Goal: Task Accomplishment & Management: Complete application form

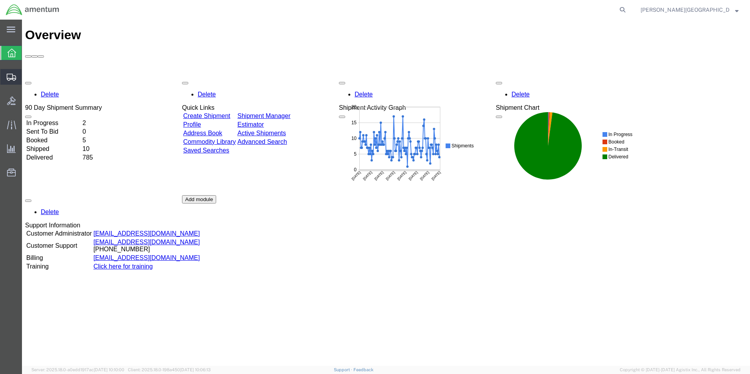
click at [0, 0] on span "Create Shipment" at bounding box center [0, 0] width 0 height 0
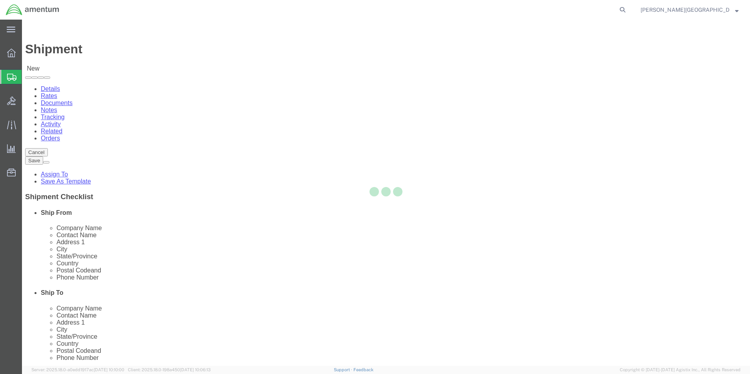
select select
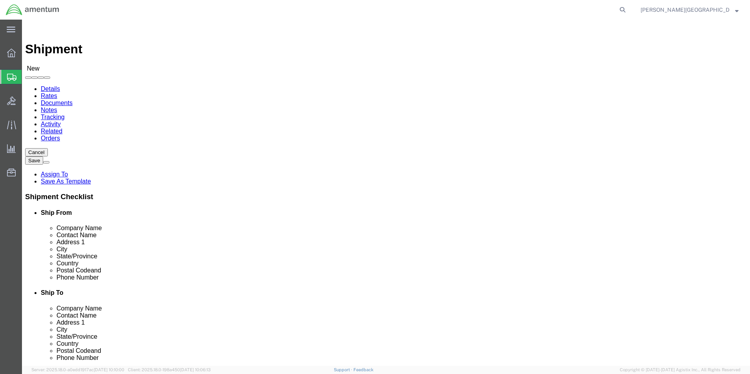
scroll to position [1568, 0]
select select "49940"
select select "[GEOGRAPHIC_DATA]"
drag, startPoint x: 166, startPoint y: 268, endPoint x: 106, endPoint y: 266, distance: 59.6
click input "text"
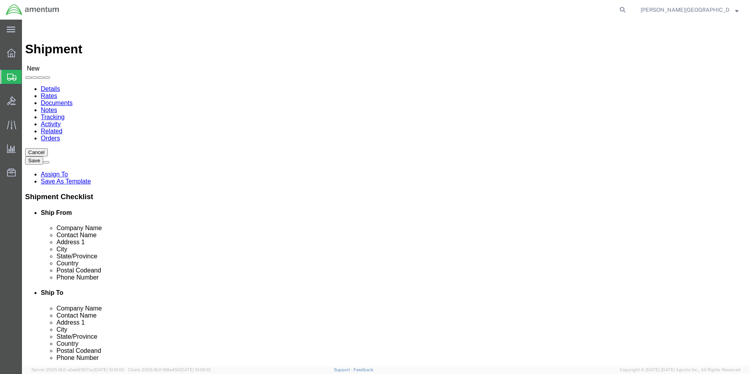
type input "[PHONE_NUMBER]"
select select "49831"
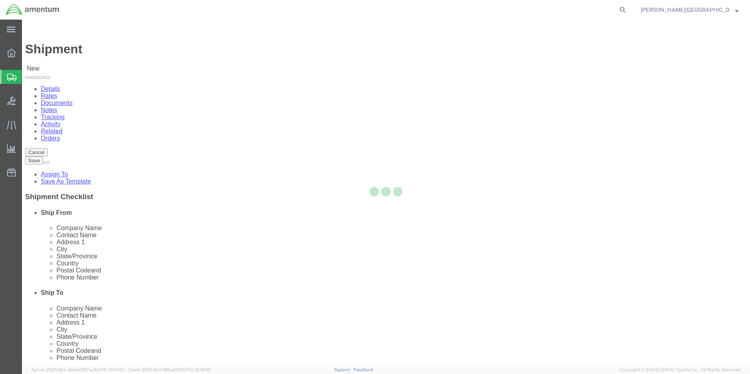
select select "[GEOGRAPHIC_DATA]"
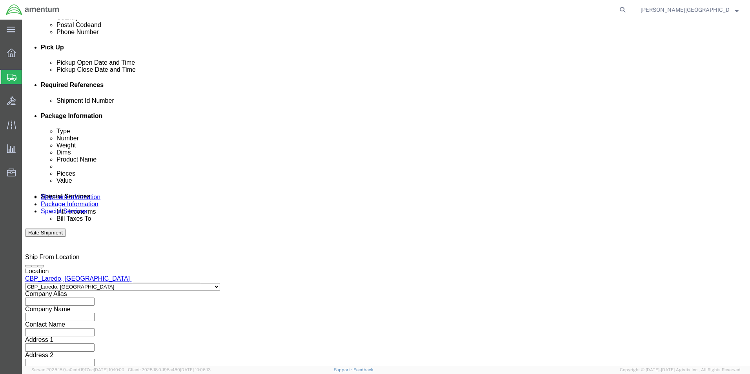
scroll to position [327, 0]
click button "Add reference"
click select "Select Account Type Activity ID Airline Appointment Number ASN Batch Request # …"
select select "DEPT"
click select "Select Account Type Activity ID Airline Appointment Number ASN Batch Request # …"
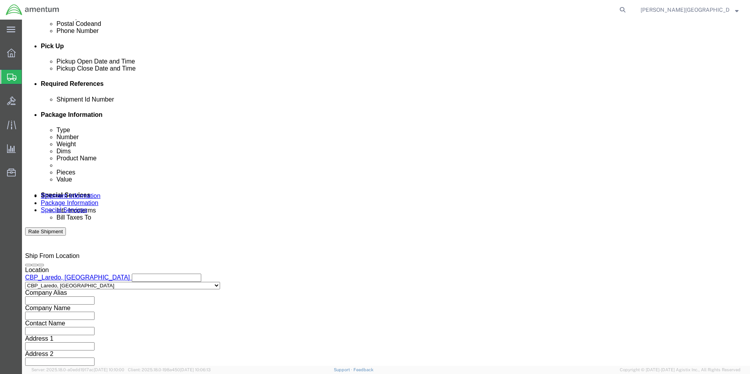
click input "text"
type input "Supply Department"
click button "Add reference"
click select "Select Account Type Activity ID Airline Appointment Number ASN Batch Request # …"
select select "PROJNUM"
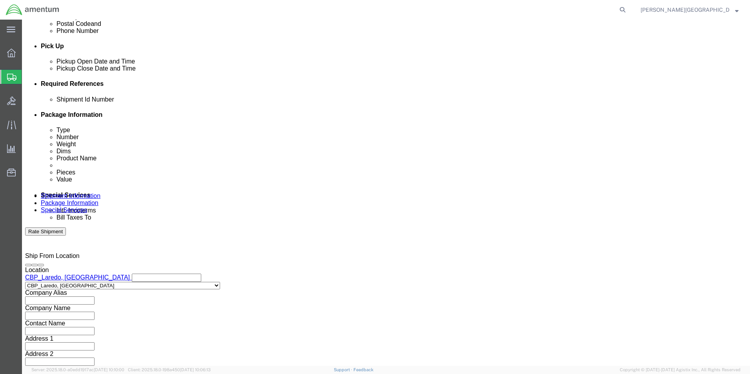
click select "Select Account Type Activity ID Airline Appointment Number ASN Batch Request # …"
click input "text"
click input "6118.02.03.2219.000.LRT.0000"
type input "6118.03.03.2219.000.LRT.0000"
click button "Add reference"
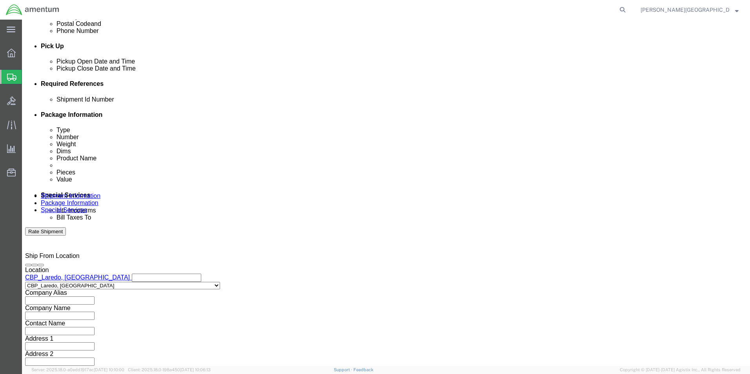
click select "Select Account Type Activity ID Airline Appointment Number ASN Batch Request # …"
select select "CUSTREF"
click select "Select Account Type Activity ID Airline Appointment Number ASN Batch Request # …"
click input "text"
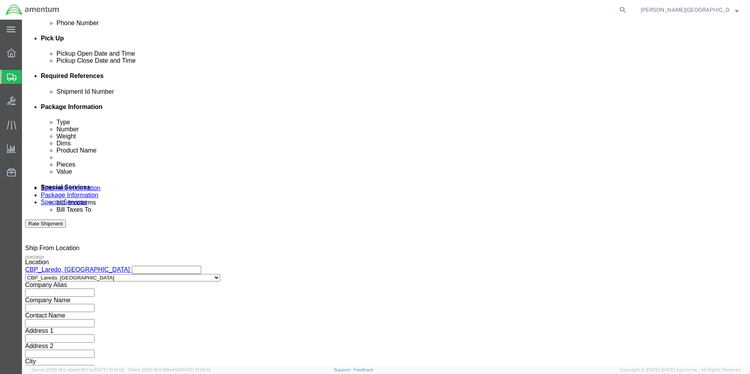
scroll to position [342, 0]
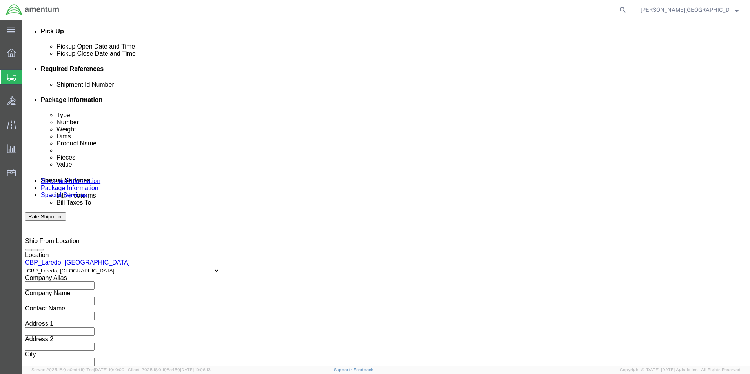
type input "Green Tag for the Pump"
click button "Continue"
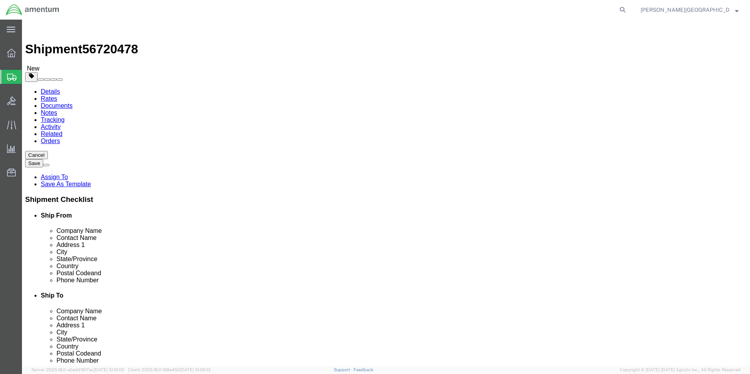
click select "Select BCK Boxes Bale(s) Basket(s) Bolt(s) Bottle(s) Buckets Bulk Bundle(s) Can…"
select select "ENV"
click select "Select BCK Boxes Bale(s) Basket(s) Bolt(s) Bottle(s) Buckets Bulk Bundle(s) Can…"
type input "9.50"
type input "12.50"
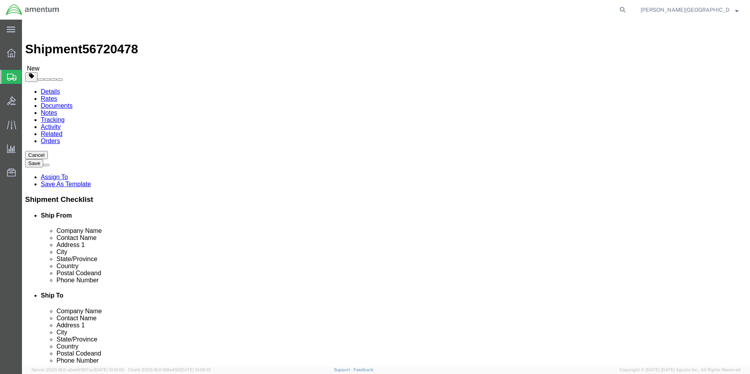
type input "0.25"
type input "1"
click link "Add Content"
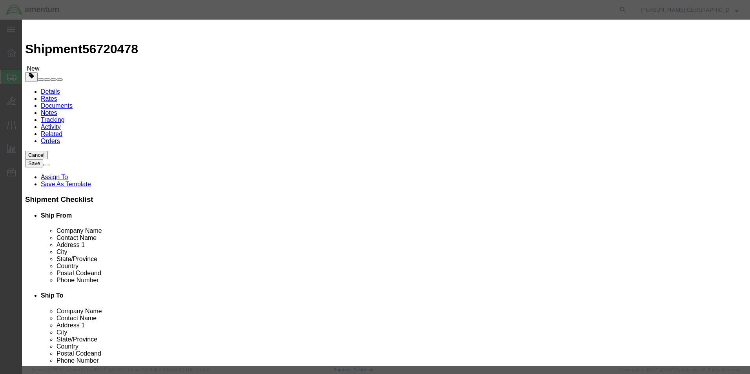
click input "text"
type input "Green Tag for the Pump"
click input "0"
type input "1"
click input "text"
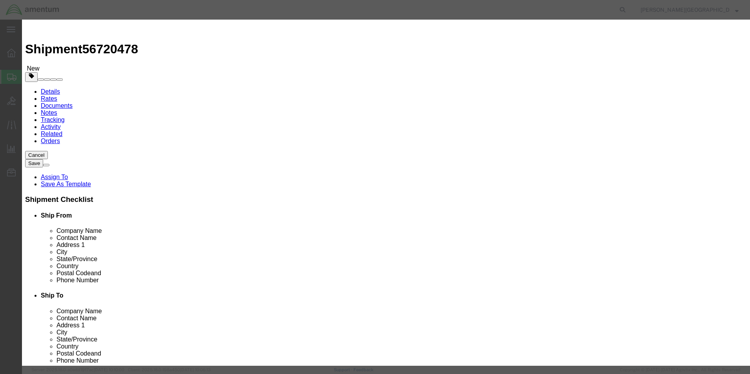
type input "1.00"
click button "Save & Close"
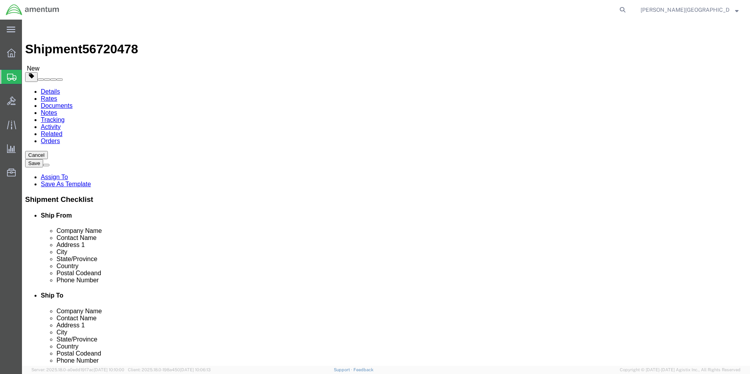
click button "Previous"
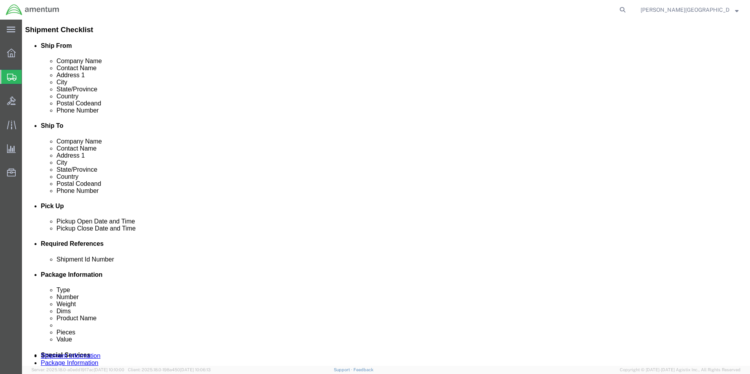
scroll to position [274, 0]
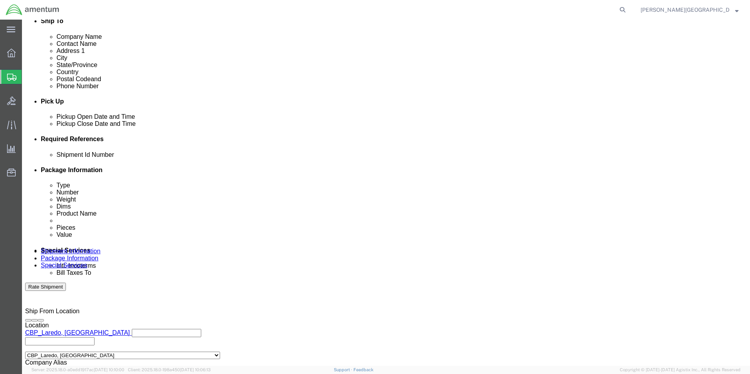
click input "text"
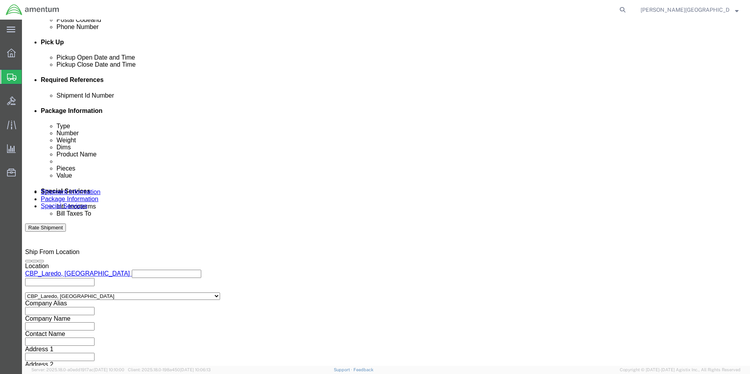
scroll to position [342, 0]
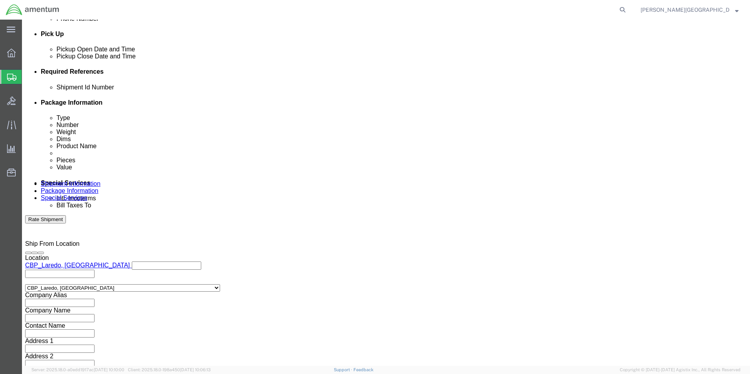
type input "56720478"
click button "Continue"
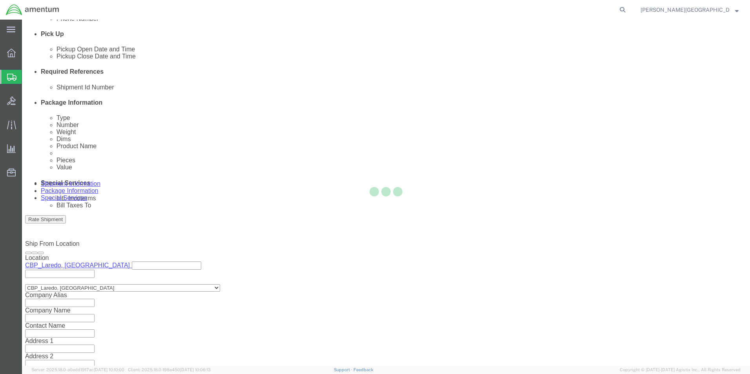
scroll to position [0, 0]
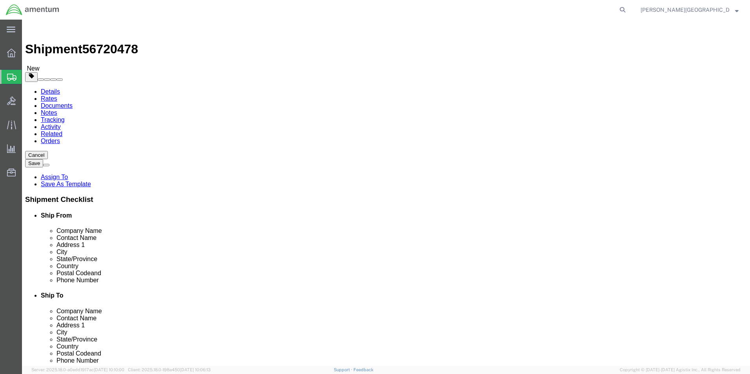
click button "Continue"
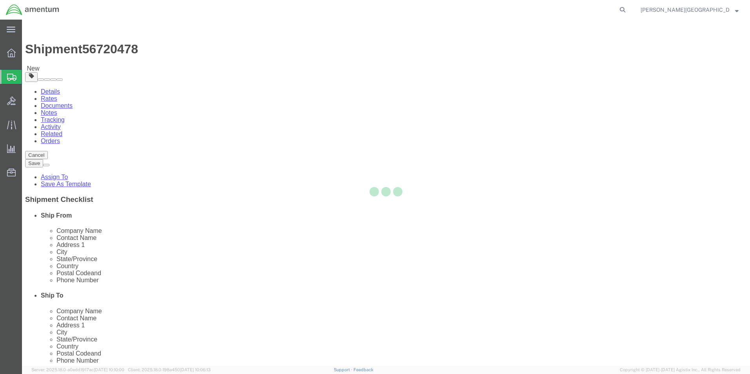
select select
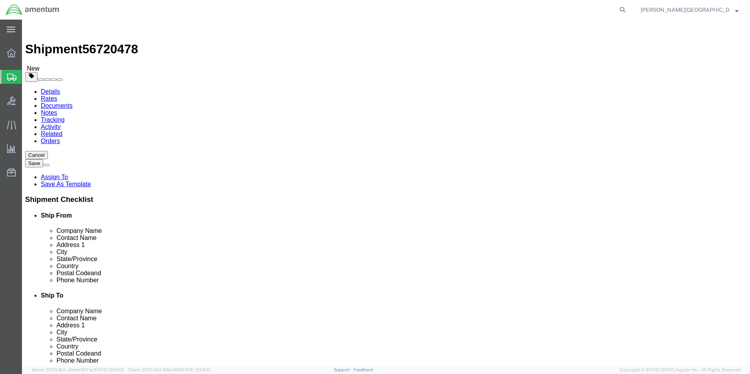
click button "Rate Shipment"
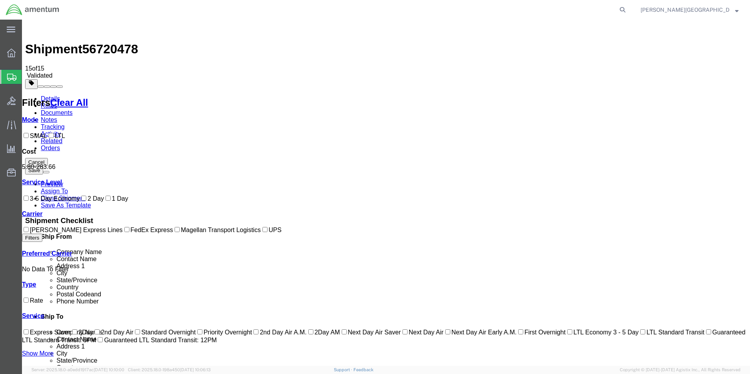
checkbox input "true"
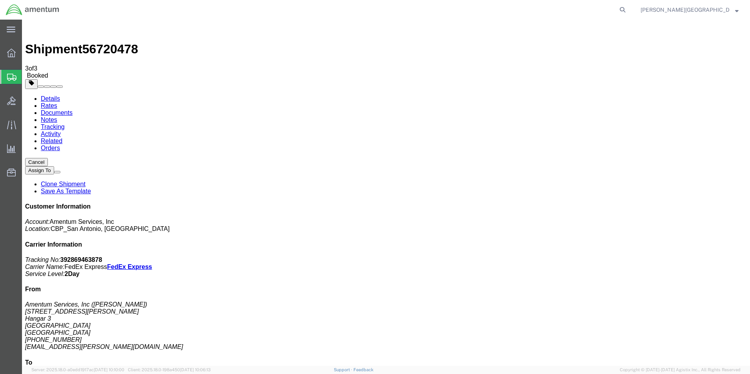
click at [0, 0] on span "Create Shipment" at bounding box center [0, 0] width 0 height 0
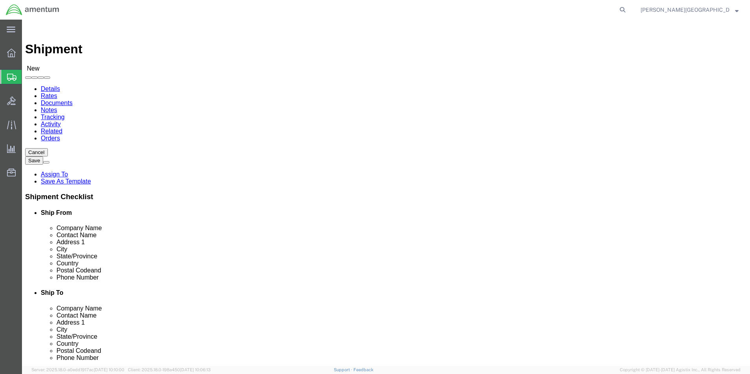
scroll to position [1490, 0]
select select "49940"
click div
select select "[GEOGRAPHIC_DATA]"
drag, startPoint x: 156, startPoint y: 265, endPoint x: 115, endPoint y: 265, distance: 41.2
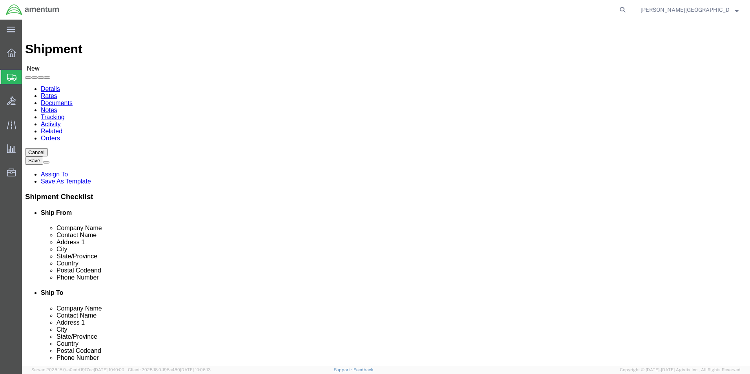
click div
type input "[PHONE_NUMBER]"
select select "49945"
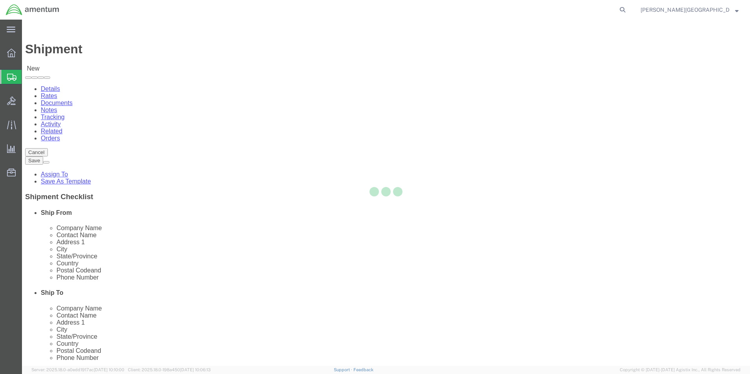
select select "[GEOGRAPHIC_DATA]"
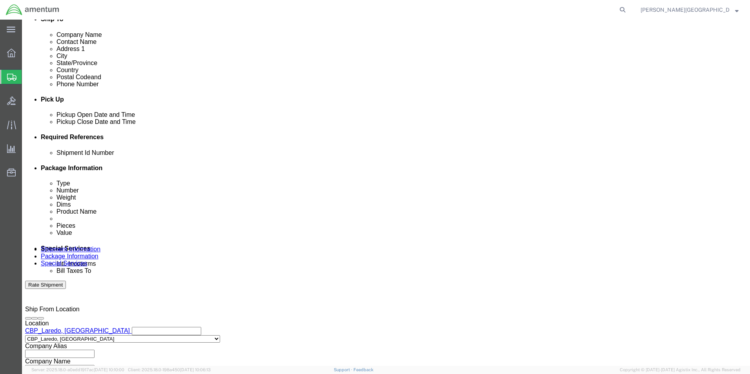
scroll to position [274, 0]
click button "Add reference"
click select "Select Account Type Activity ID Airline Appointment Number ASN Batch Request # …"
select select "DEPT"
click select "Select Account Type Activity ID Airline Appointment Number ASN Batch Request # …"
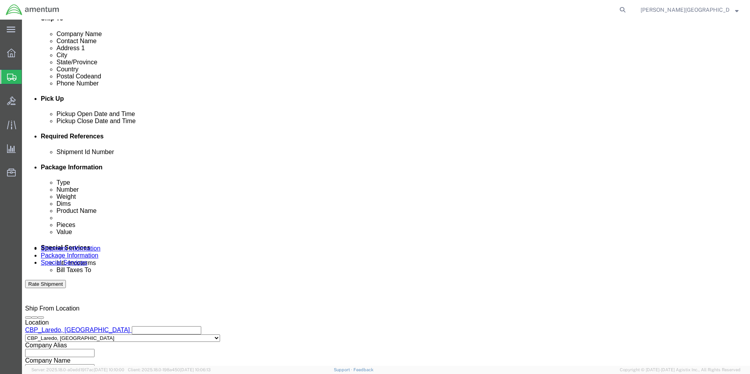
click div "Select Account Type Activity ID Airline Appointment Number ASN Batch Request # …"
click input "text"
type input "QC Department"
click button "Add reference"
click input "text"
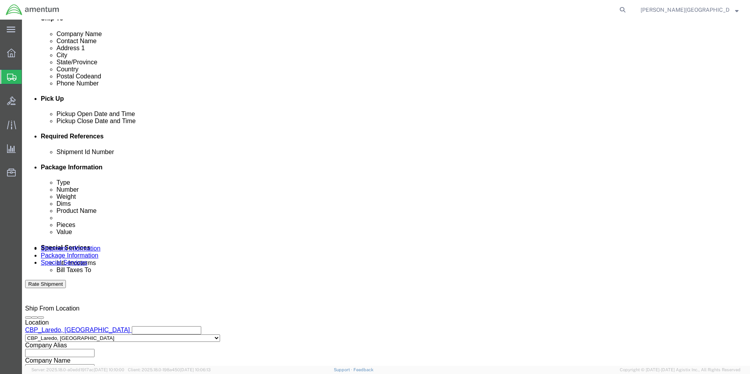
click select "Select Account Type Activity ID Airline Appointment Number ASN Batch Request # …"
click input "text"
click input "6118.02.03.2219.000.LRT.0000"
type input "6118.03.03.2219.000.LRT.0000"
click button "Add reference"
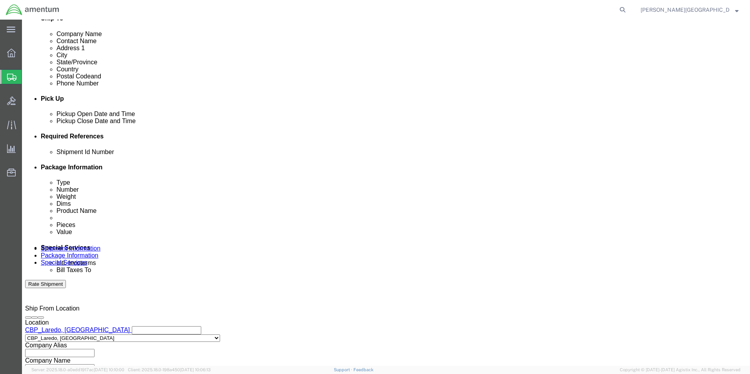
click select "Select Account Type Activity ID Airline Appointment Number ASN Batch Request # …"
select select "CUSTREF"
click select "Select Account Type Activity ID Airline Appointment Number ASN Batch Request # …"
drag, startPoint x: 117, startPoint y: 223, endPoint x: 113, endPoint y: 225, distance: 4.0
click input "text"
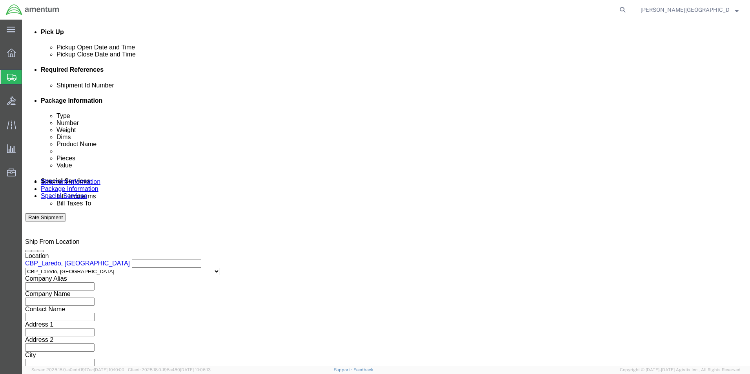
scroll to position [342, 0]
type input "Logbooks for 3937A"
click button "Continue"
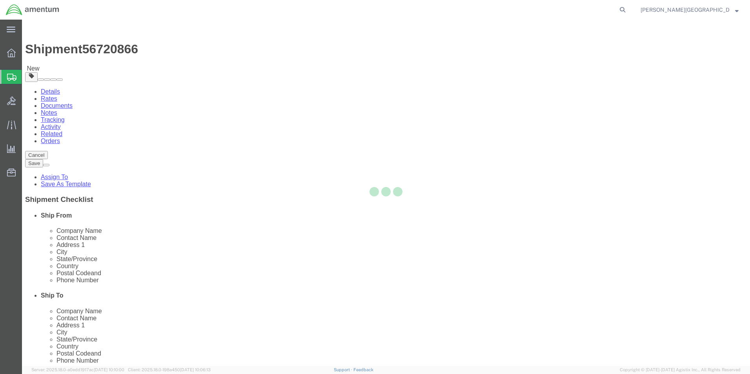
select select "CBOX"
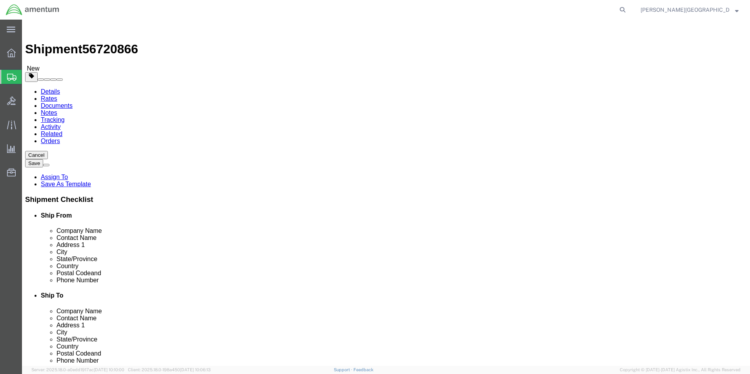
click input "text"
type input "17"
click input "text"
type input "13"
click input "text"
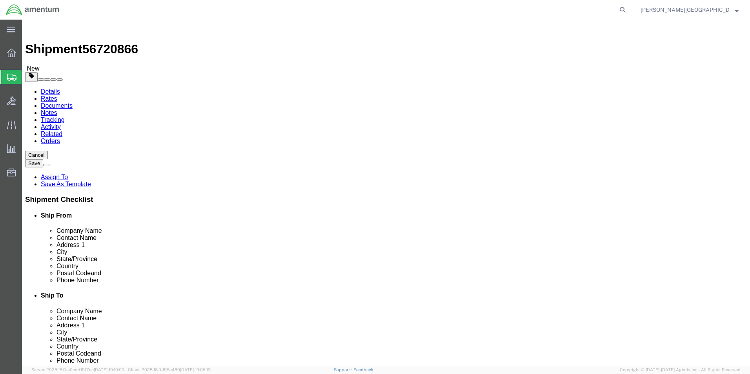
type input "12"
click input "0.00"
type input "16.00"
click link "Add Content"
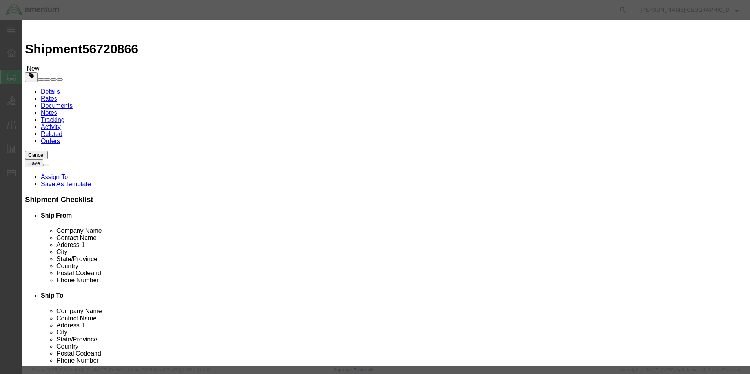
click input "text"
type input "Logbooks for 3937A"
click input "0"
type input "3"
type input "5"
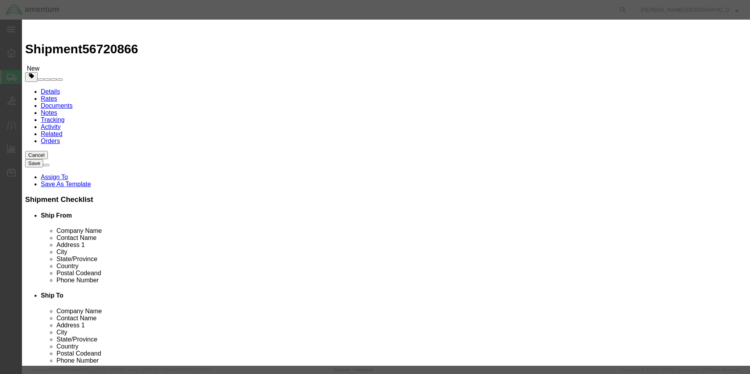
click input "text"
type input "550.00"
click button "Save & Close"
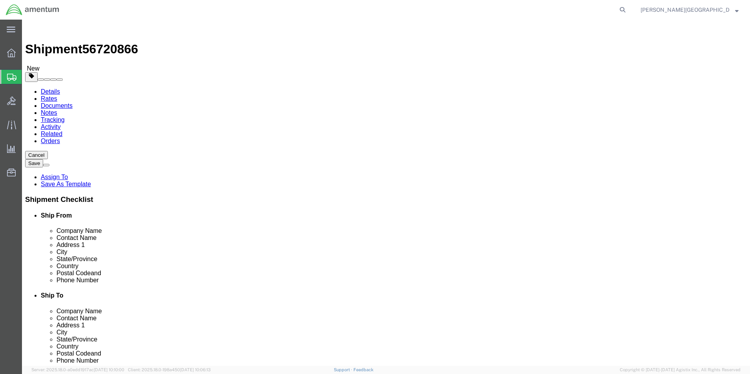
click button "Previous"
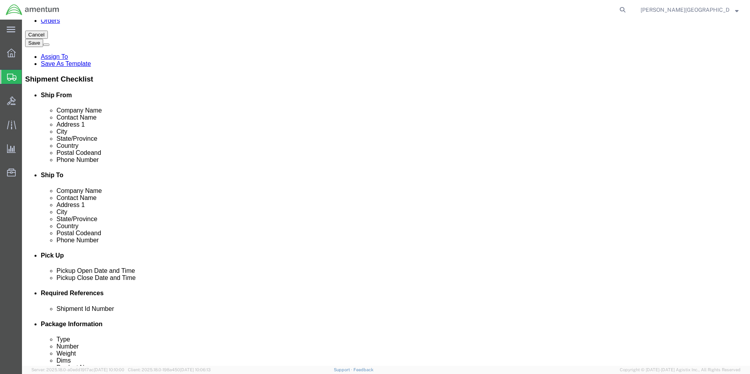
scroll to position [157, 0]
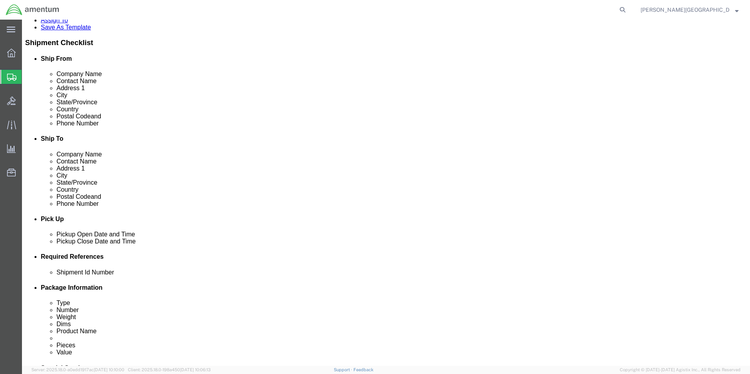
click input "text"
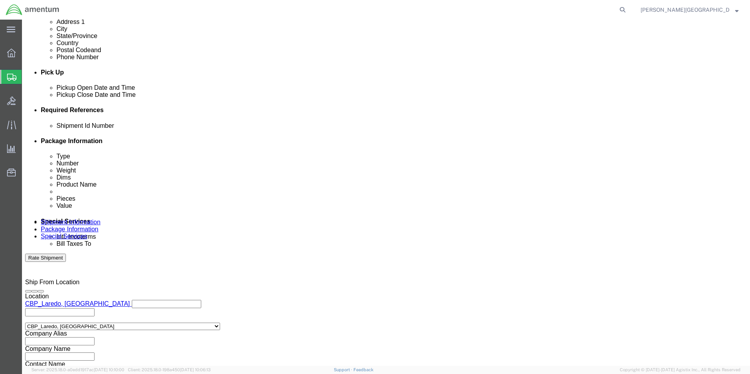
scroll to position [342, 0]
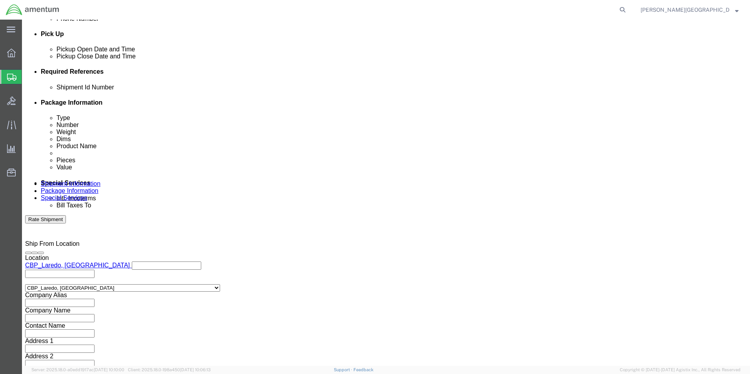
type input "56720866"
click button "Continue"
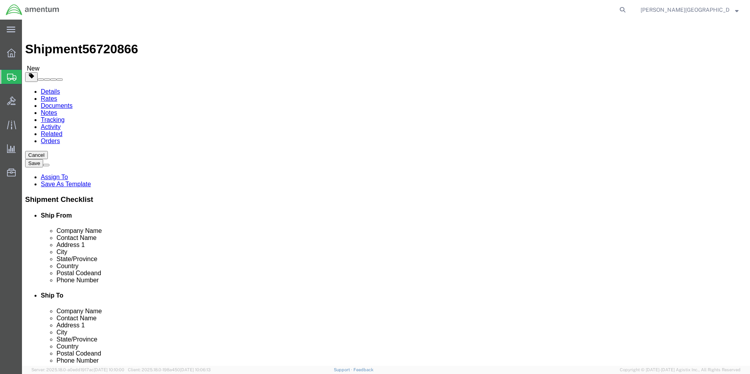
click button "Continue"
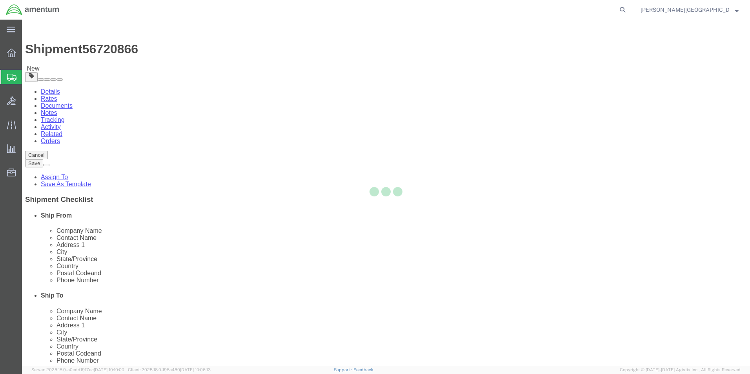
select select
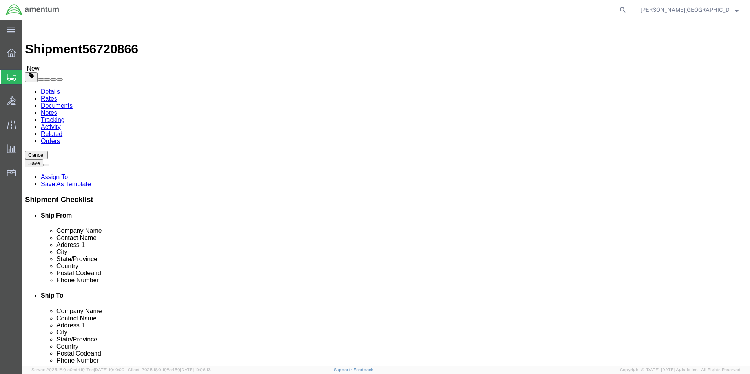
click button "Rate Shipment"
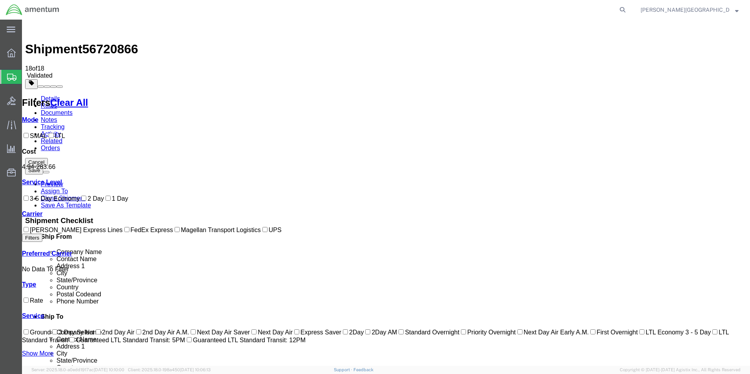
checkbox input "true"
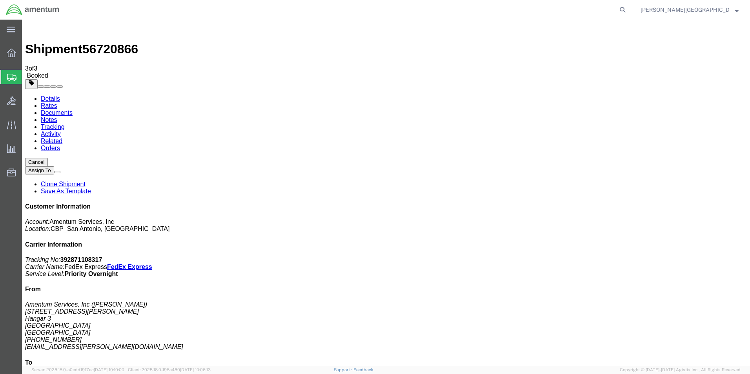
drag, startPoint x: 608, startPoint y: 107, endPoint x: 698, endPoint y: 135, distance: 93.7
click at [698, 203] on div "Customer Information Account: Amentum Services, Inc Location: [GEOGRAPHIC_DATA]…" at bounding box center [385, 346] width 721 height 287
drag, startPoint x: 698, startPoint y: 135, endPoint x: 670, endPoint y: 131, distance: 27.7
copy div "Carrier Information Tracking No: 392871108317 Carrier Name: FedEx Express FedEx…"
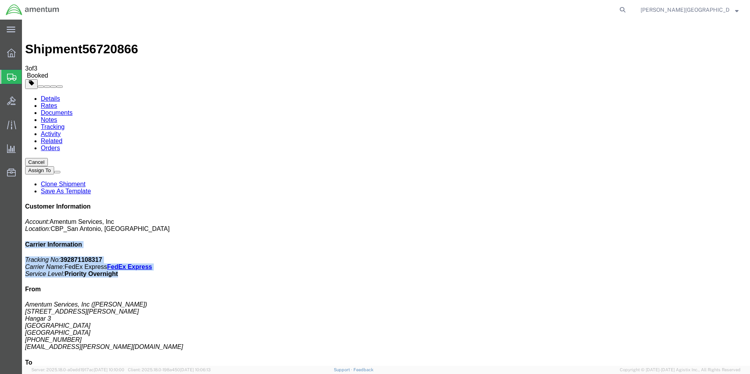
copy div "Carrier Information Tracking No: 392871108317 Carrier Name: FedEx Express FedEx…"
